Goal: Communication & Community: Answer question/provide support

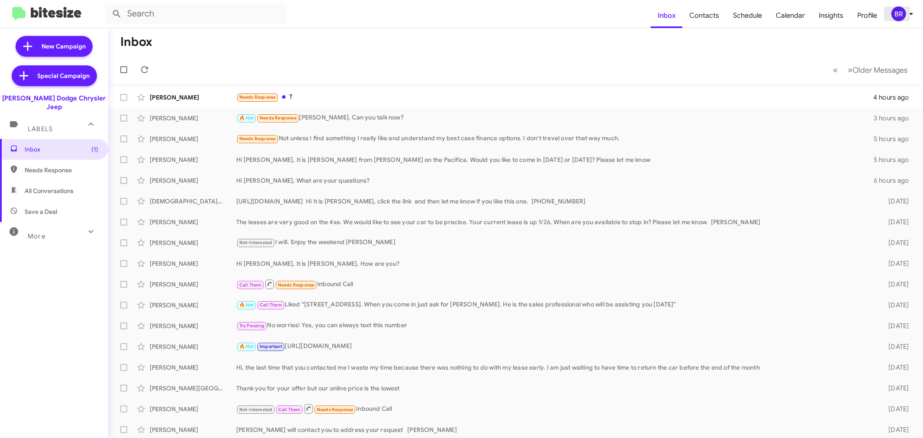
click at [893, 11] on div "BR" at bounding box center [899, 13] width 15 height 15
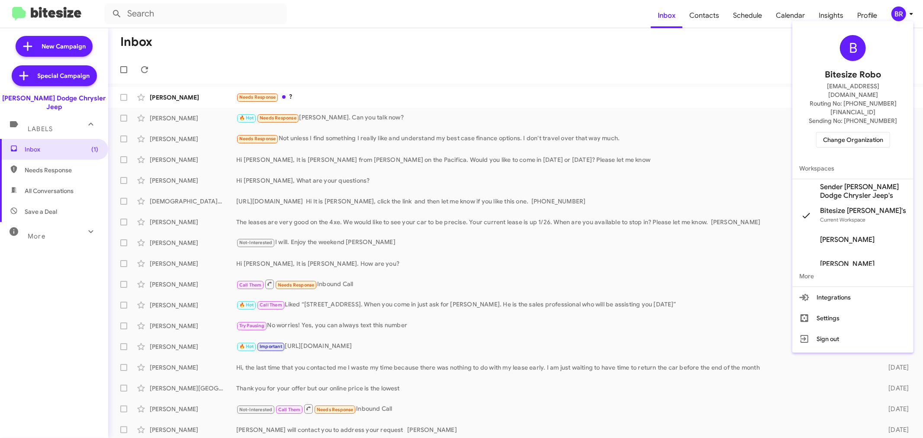
click at [837, 132] on span "Change Organization" at bounding box center [853, 139] width 60 height 15
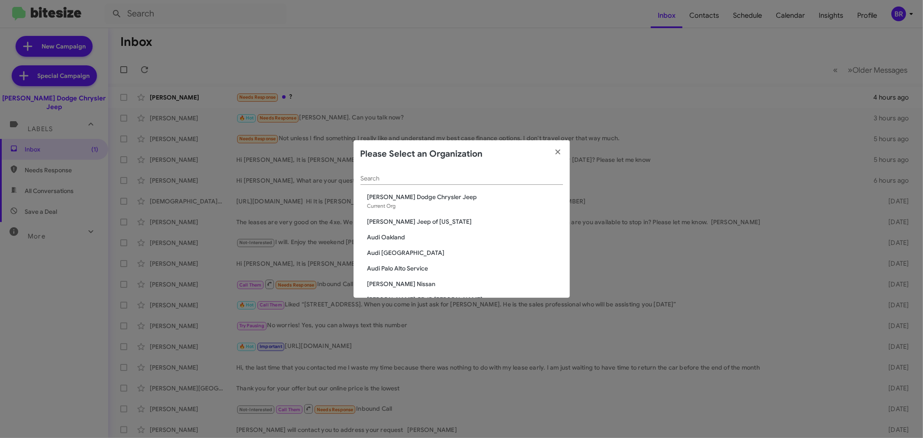
click at [443, 174] on div "Search" at bounding box center [462, 176] width 203 height 17
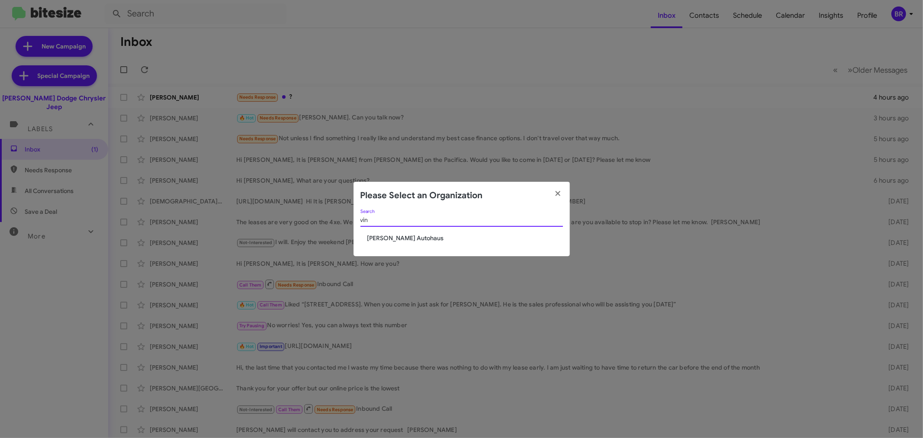
type input "vin"
click at [407, 238] on span "[PERSON_NAME] Autohaus" at bounding box center [465, 238] width 196 height 9
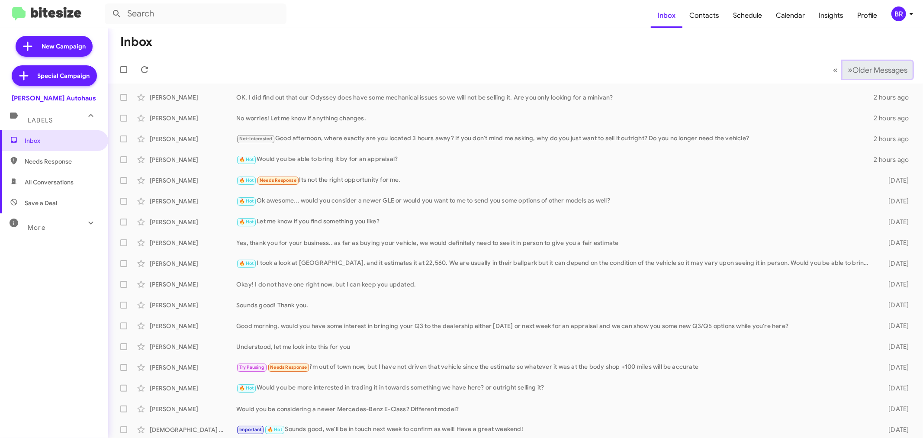
click at [867, 71] on span "Older Messages" at bounding box center [880, 70] width 55 height 10
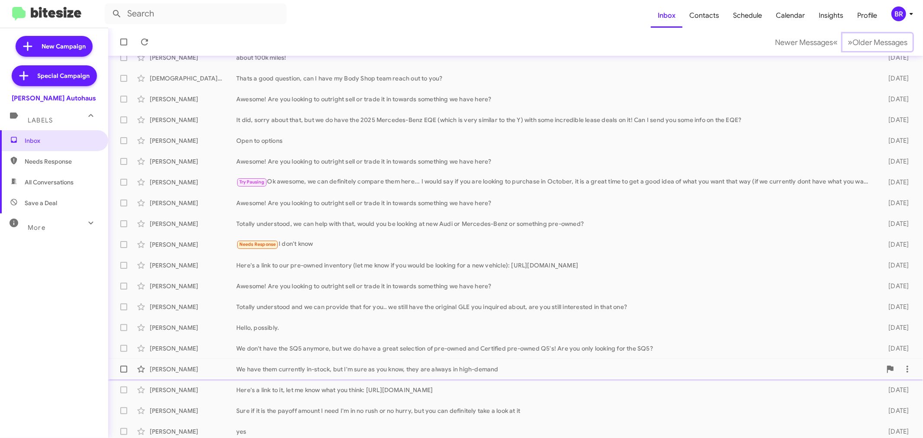
scroll to position [64, 0]
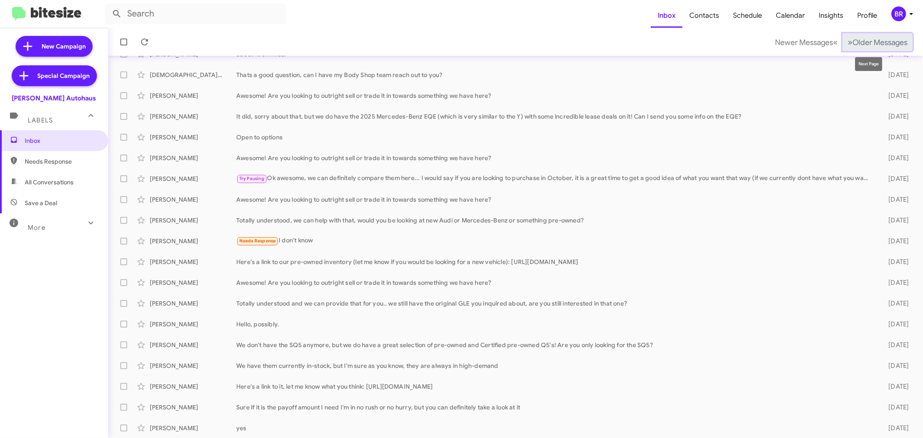
click at [853, 38] on span "Older Messages" at bounding box center [880, 43] width 55 height 10
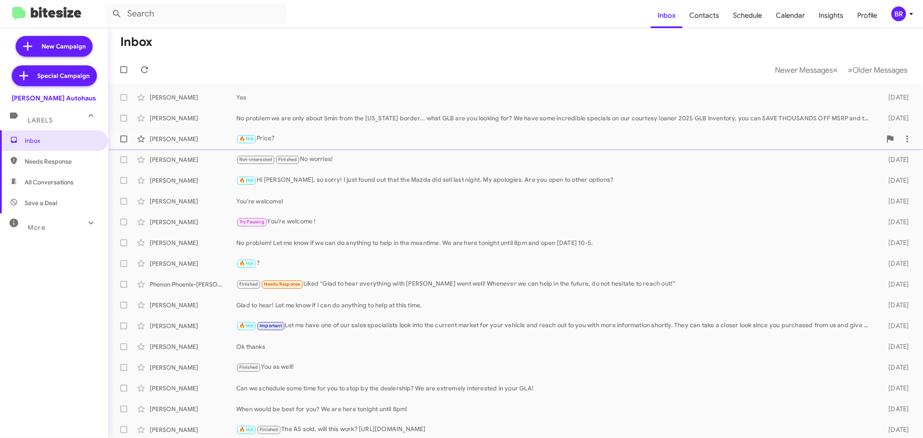
click at [330, 139] on div "🔥 Hot Price?" at bounding box center [558, 139] width 645 height 10
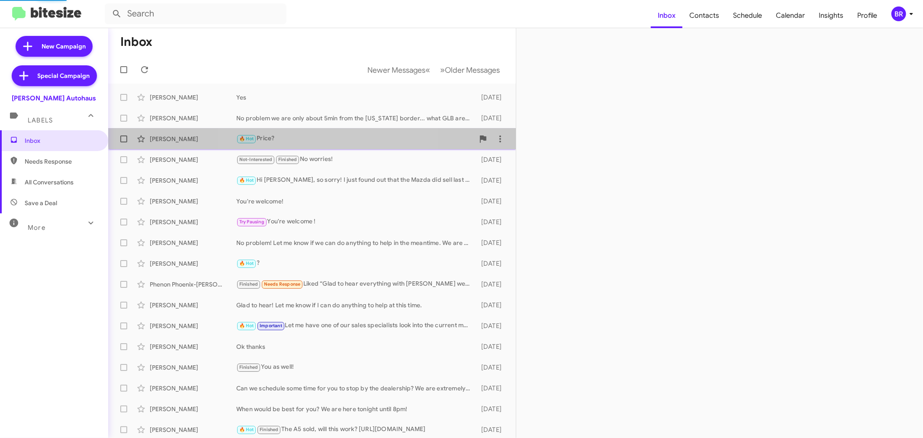
click at [332, 134] on div "🔥 Hot Price?" at bounding box center [355, 139] width 238 height 10
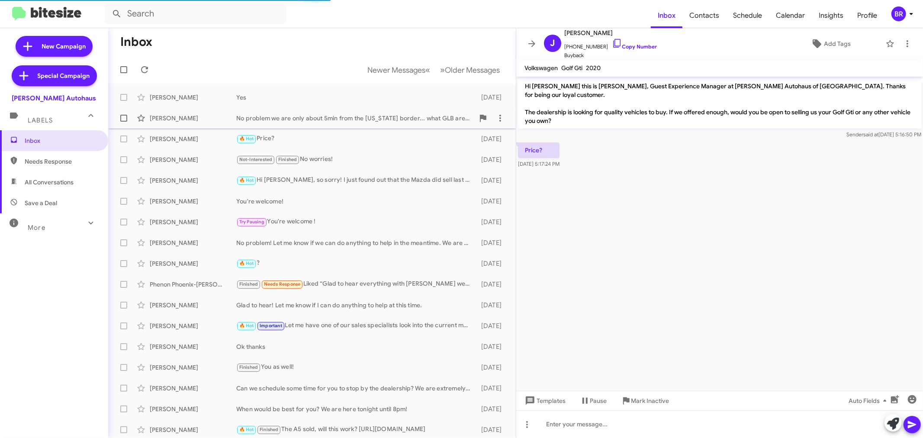
click at [338, 119] on div "No problem we are only about 5min from the [US_STATE] border... what GLB are yo…" at bounding box center [355, 118] width 238 height 9
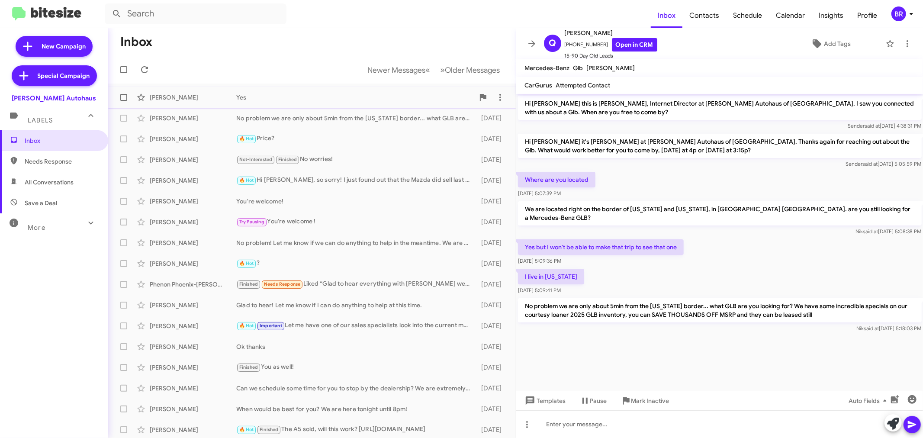
click at [340, 93] on div "Yes" at bounding box center [355, 97] width 238 height 9
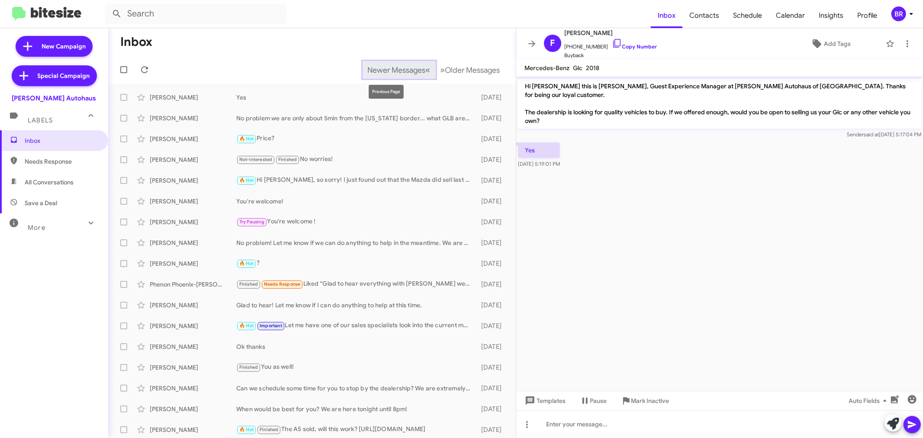
click at [396, 72] on span "Newer Messages" at bounding box center [397, 70] width 58 height 10
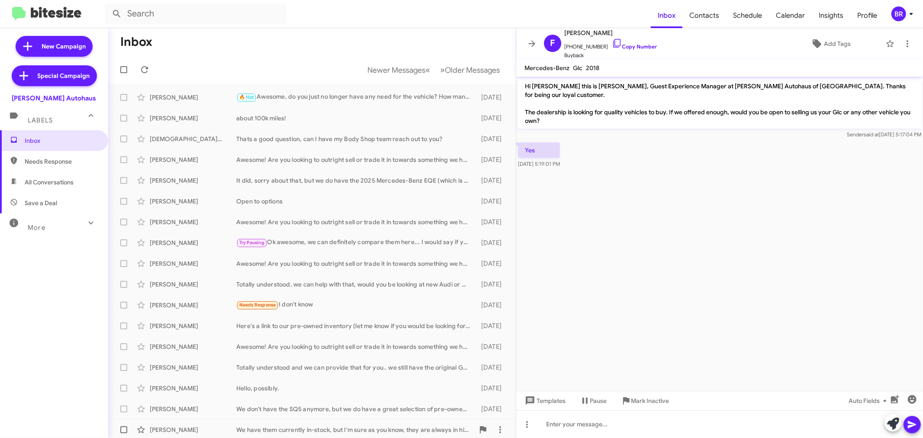
click at [306, 425] on div "We have them currently in-stock, but I'm sure as you know, they are always in h…" at bounding box center [355, 429] width 238 height 9
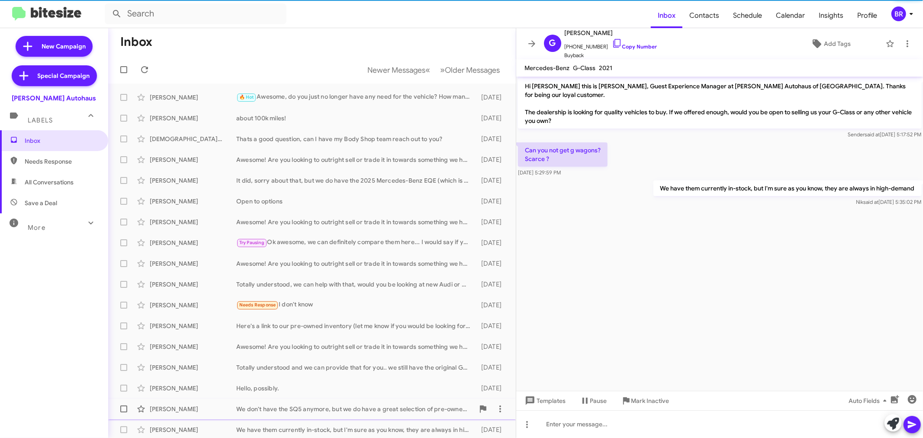
click at [325, 405] on div "We don't have the SQ5 anymore, but we do have a great selection of pre-owned an…" at bounding box center [355, 409] width 238 height 9
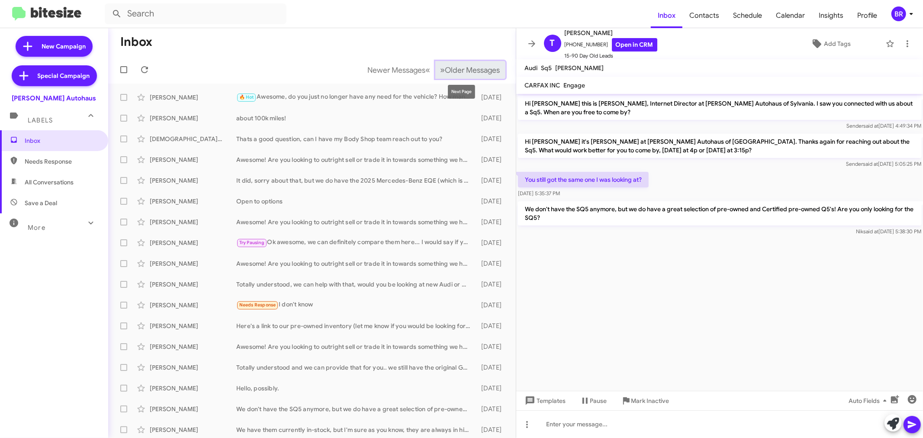
click at [464, 69] on span "Older Messages" at bounding box center [472, 70] width 55 height 10
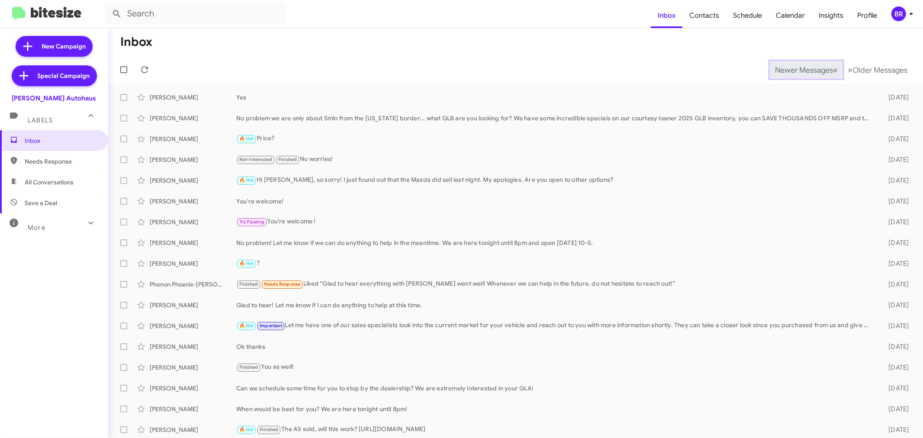
click at [790, 70] on span "Newer Messages" at bounding box center [804, 70] width 58 height 10
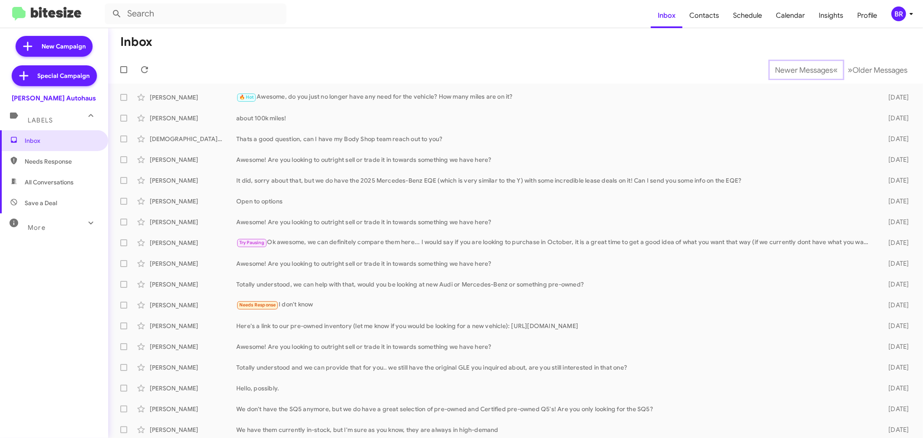
scroll to position [2, 0]
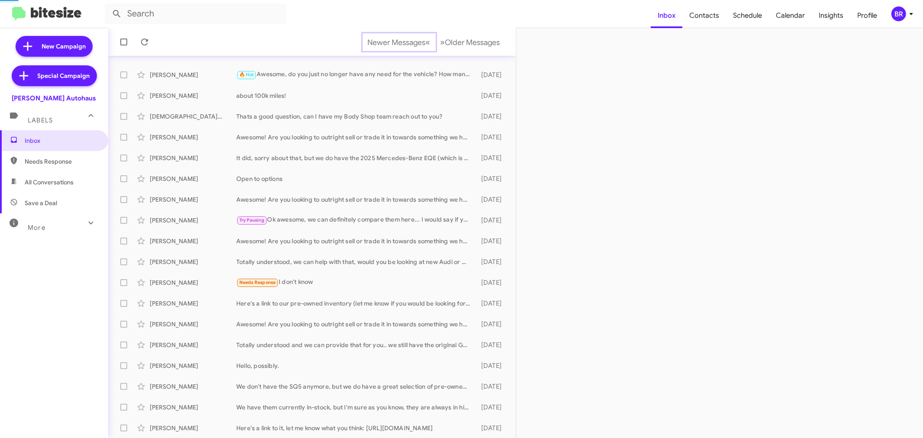
scroll to position [44, 0]
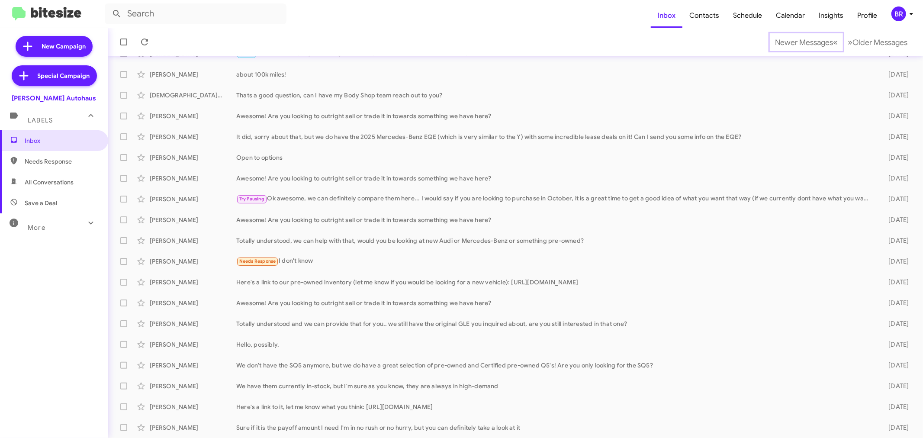
scroll to position [64, 0]
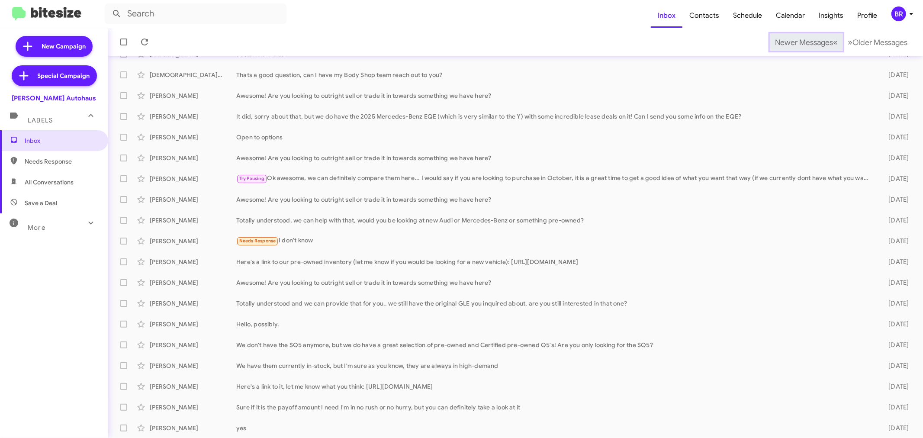
click at [790, 42] on span "Newer Messages" at bounding box center [804, 43] width 58 height 10
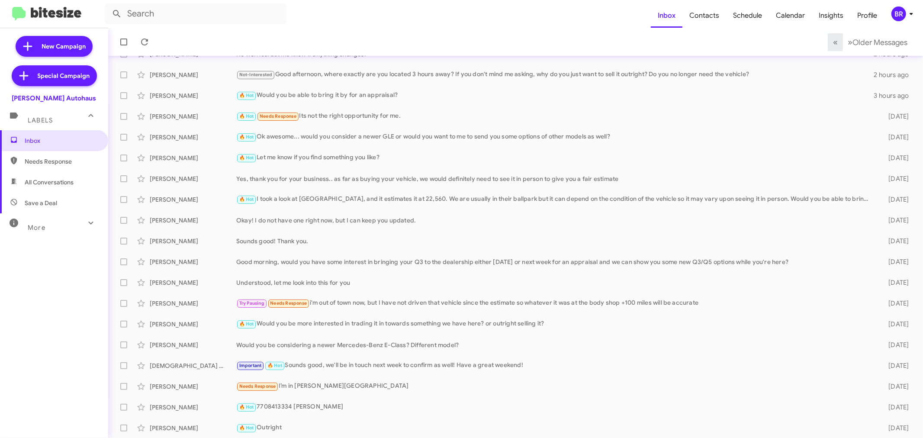
scroll to position [58, 0]
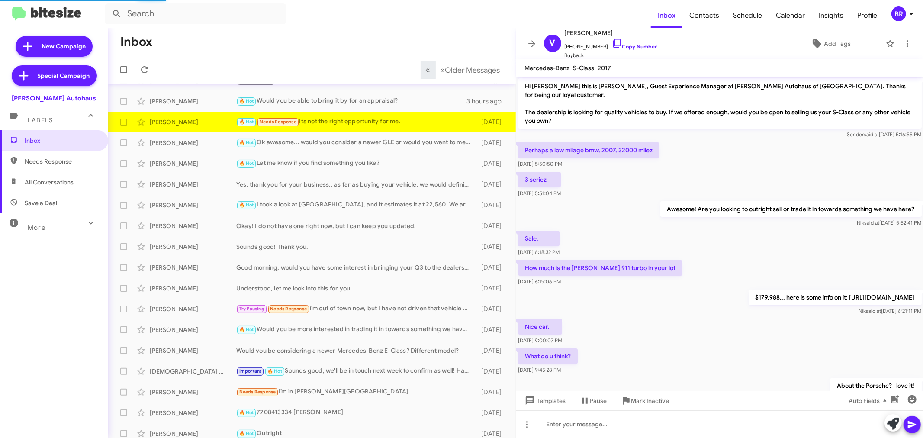
scroll to position [67, 0]
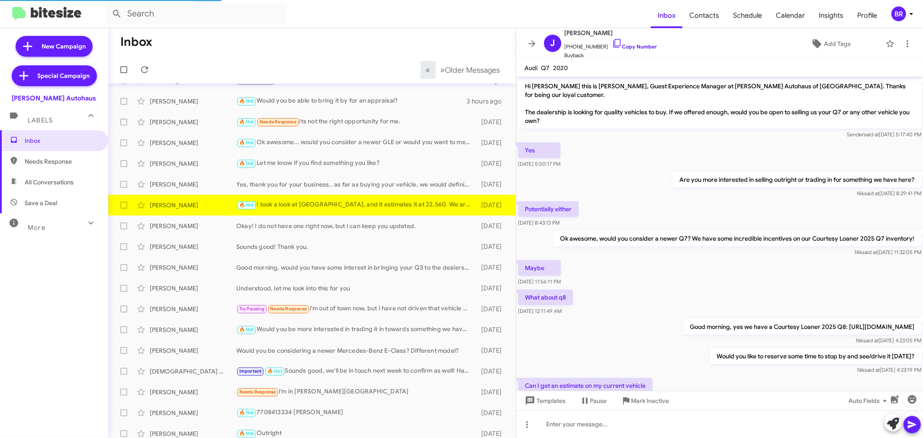
scroll to position [76, 0]
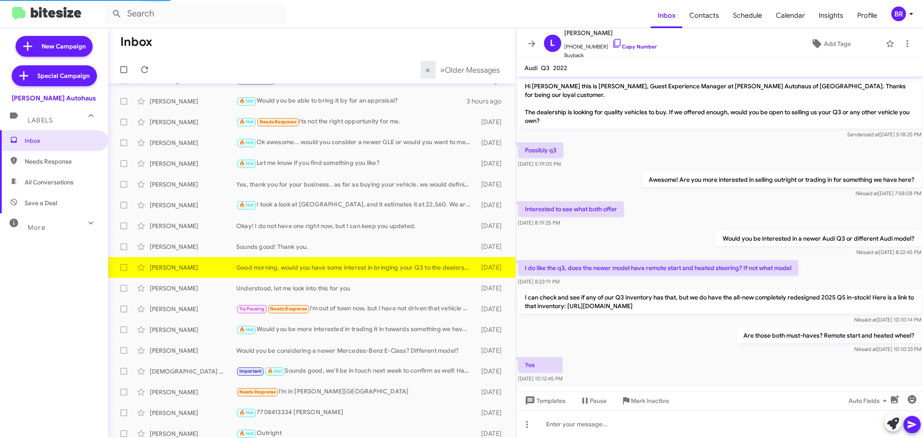
scroll to position [76, 0]
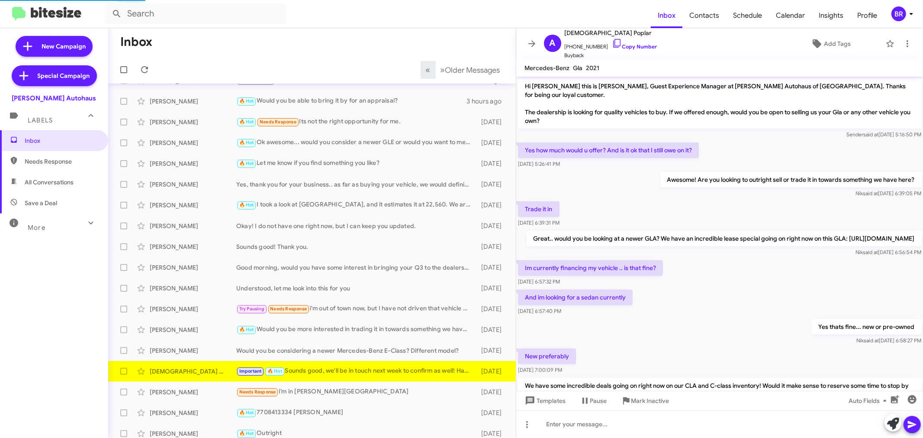
scroll to position [323, 0]
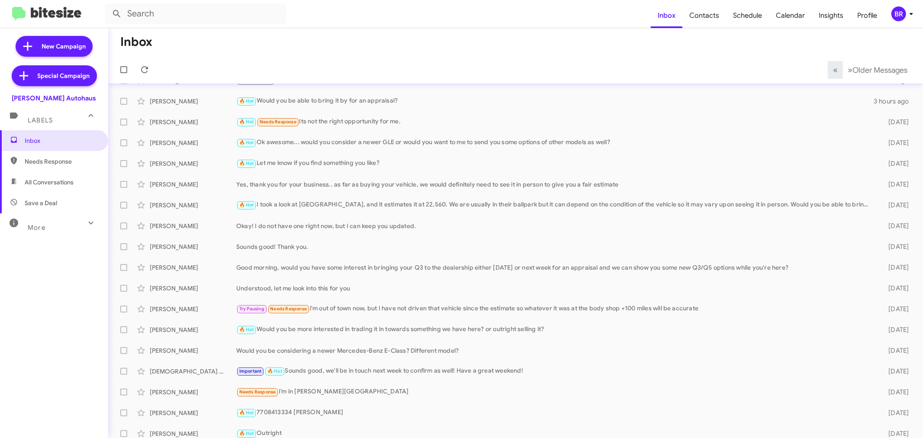
scroll to position [64, 0]
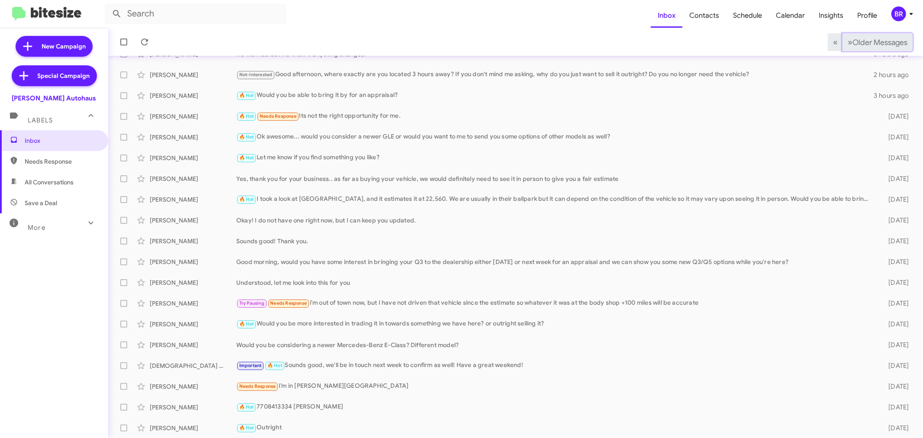
click at [866, 44] on span "Older Messages" at bounding box center [880, 43] width 55 height 10
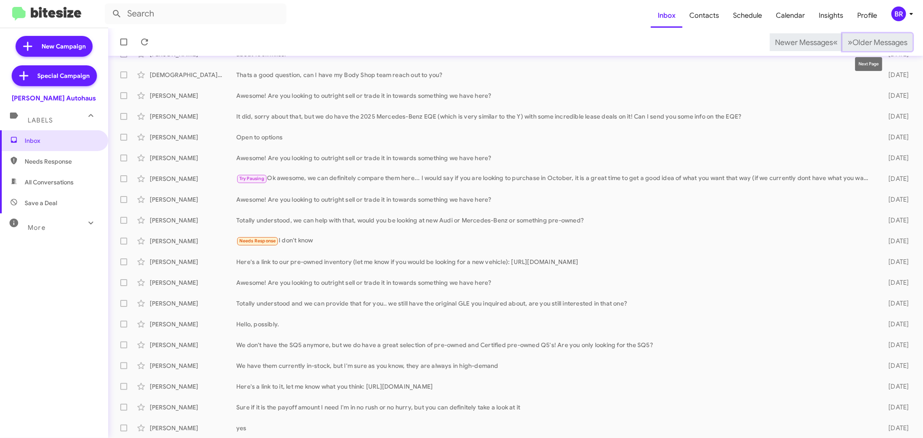
click at [865, 44] on span "Older Messages" at bounding box center [880, 43] width 55 height 10
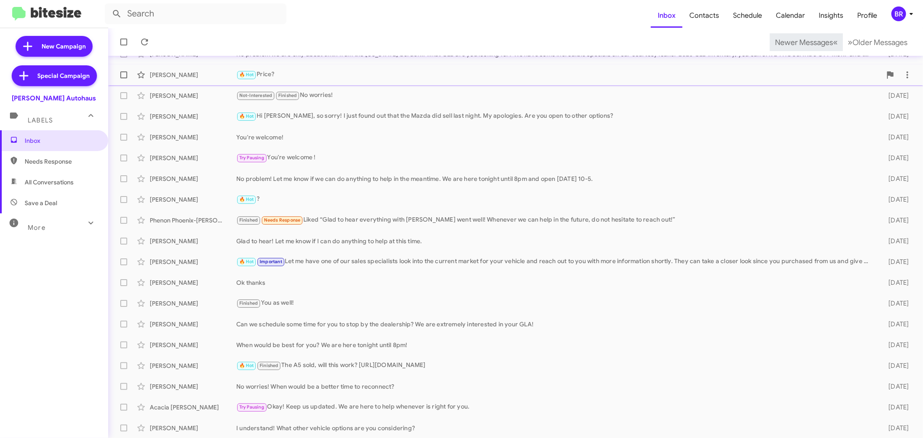
click at [430, 80] on div "[PERSON_NAME] 🔥 Hot Price? [DATE]" at bounding box center [515, 74] width 801 height 17
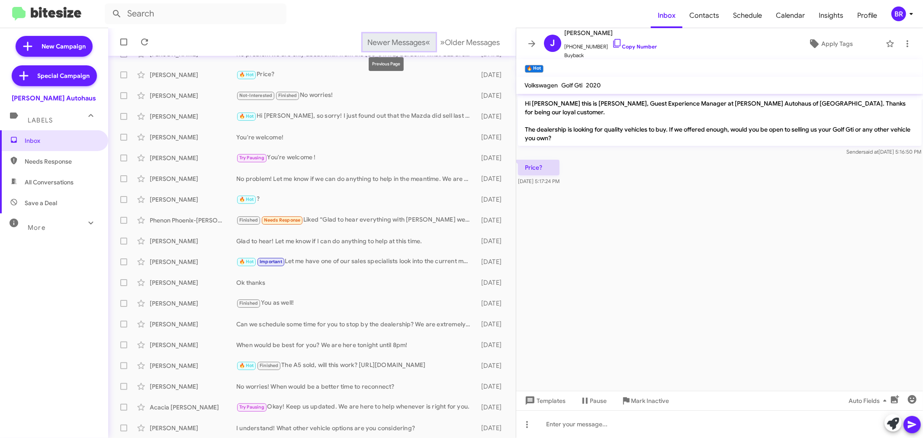
click at [398, 44] on span "Newer Messages" at bounding box center [397, 43] width 58 height 10
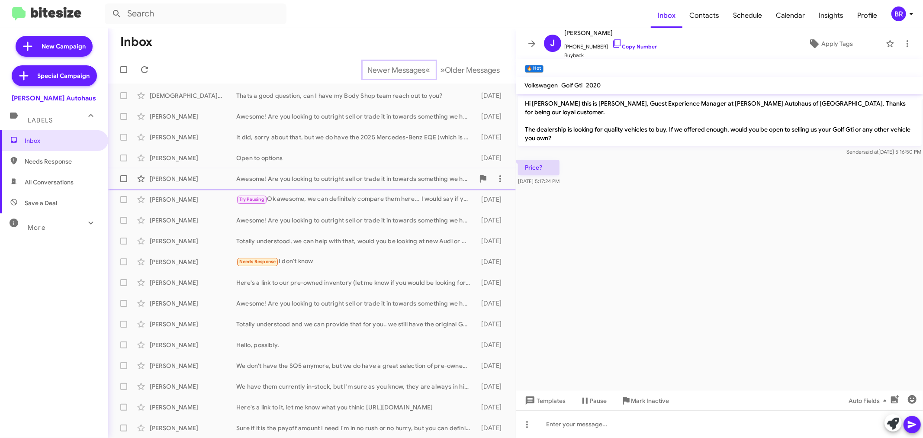
scroll to position [64, 0]
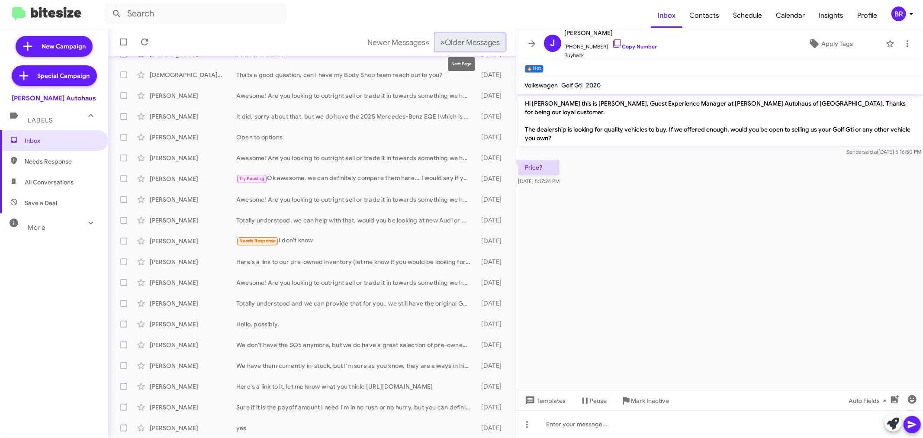
click at [450, 44] on span "Older Messages" at bounding box center [472, 43] width 55 height 10
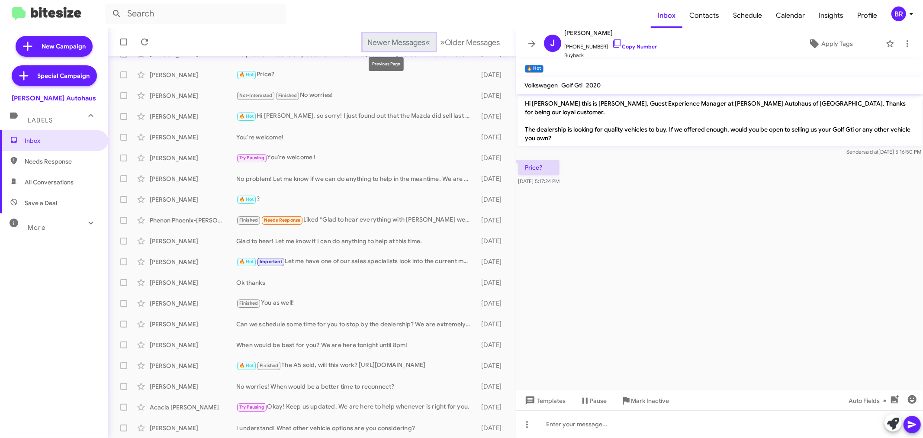
click at [385, 45] on span "Newer Messages" at bounding box center [397, 43] width 58 height 10
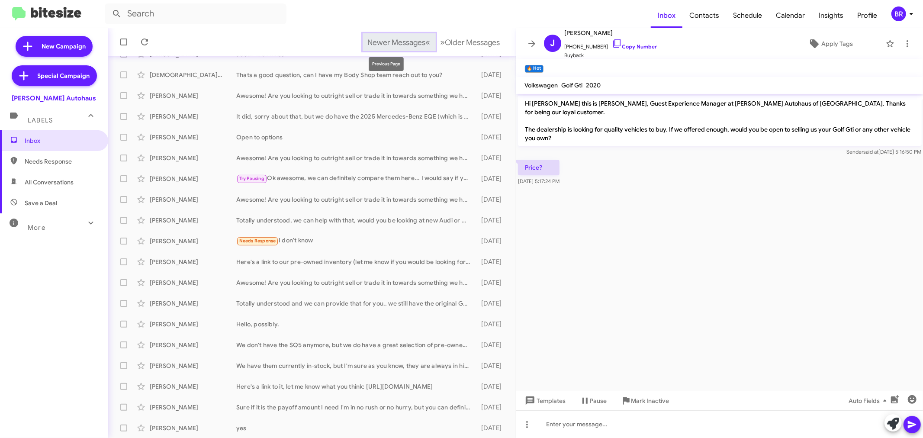
click at [386, 42] on span "Newer Messages" at bounding box center [397, 43] width 58 height 10
